Goal: Task Accomplishment & Management: Use online tool/utility

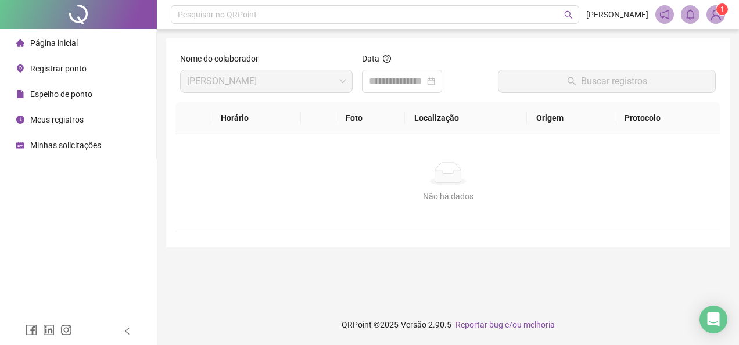
click at [64, 70] on span "Registrar ponto" at bounding box center [58, 68] width 56 height 9
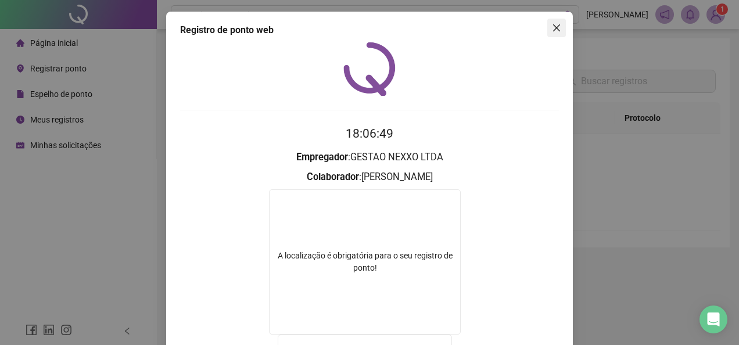
click at [554, 30] on icon "close" at bounding box center [556, 27] width 7 height 7
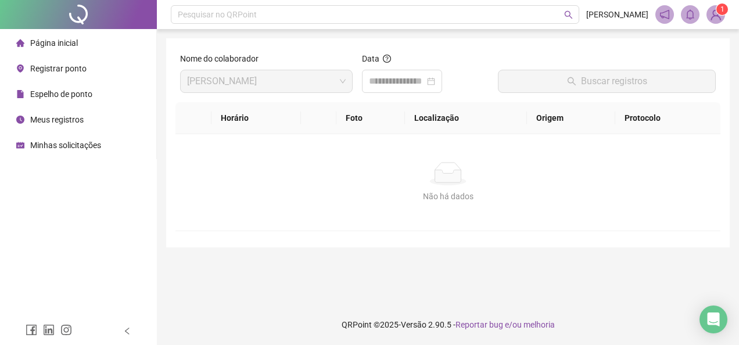
click at [65, 113] on div "Meus registros" at bounding box center [49, 119] width 67 height 23
click at [65, 117] on span "Meus registros" at bounding box center [56, 119] width 53 height 9
click at [62, 74] on div "Registrar ponto" at bounding box center [51, 68] width 70 height 23
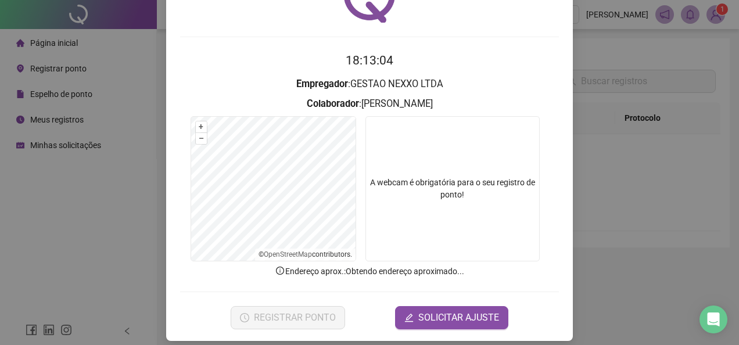
scroll to position [82, 0]
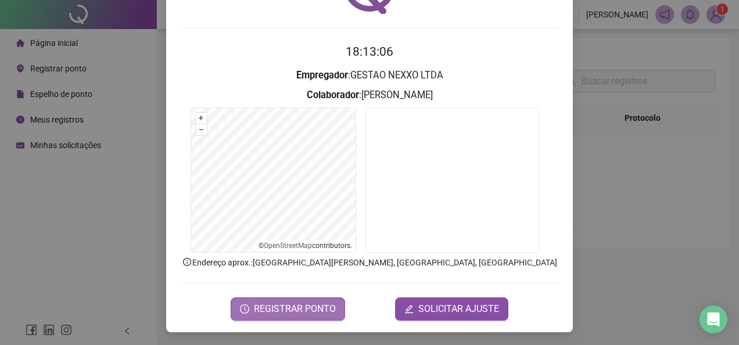
click at [328, 299] on button "REGISTRAR PONTO" at bounding box center [288, 309] width 114 height 23
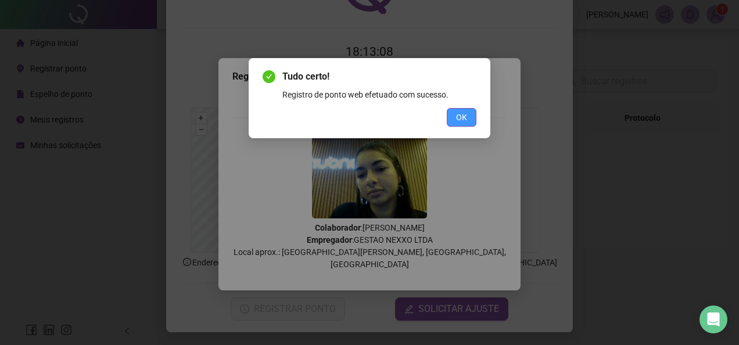
click at [457, 113] on span "OK" at bounding box center [461, 117] width 11 height 13
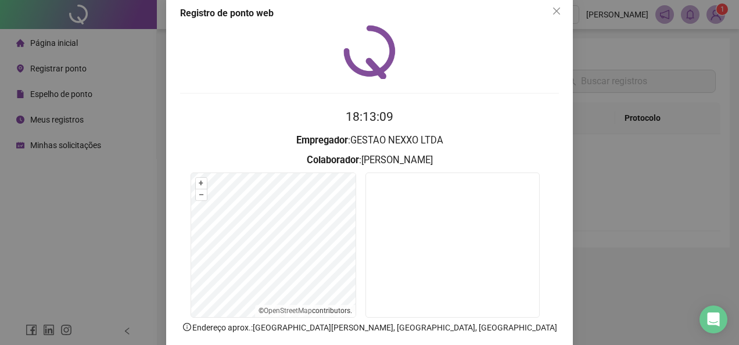
scroll to position [0, 0]
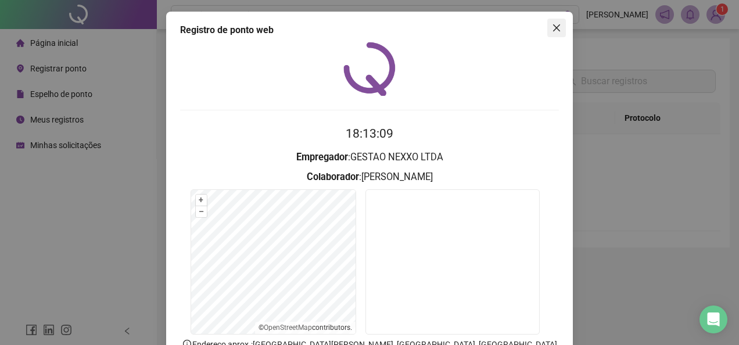
click at [552, 30] on icon "close" at bounding box center [556, 27] width 9 height 9
